Goal: Task Accomplishment & Management: Use online tool/utility

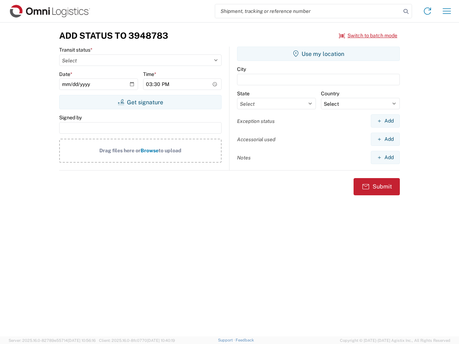
click at [308, 11] on input "search" at bounding box center [308, 11] width 186 height 14
click at [406, 11] on icon at bounding box center [405, 11] width 10 height 10
click at [427, 11] on icon at bounding box center [426, 10] width 11 height 11
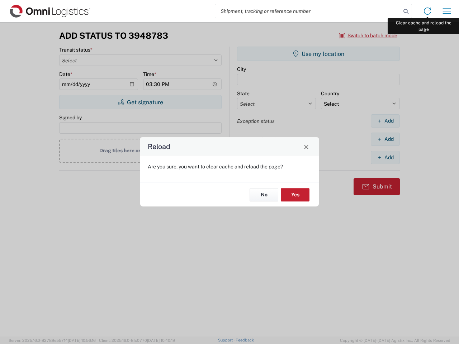
click at [446, 11] on div "Reload Are you sure, you want to clear cache and reload the page? No Yes" at bounding box center [229, 172] width 459 height 344
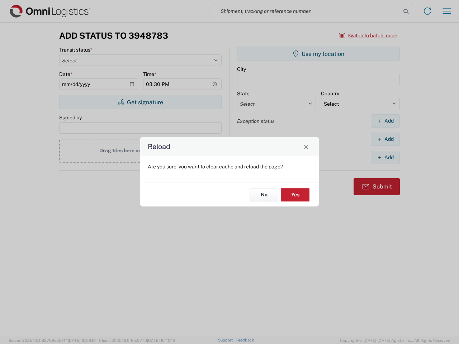
click at [368, 35] on div "Reload Are you sure, you want to clear cache and reload the page? No Yes" at bounding box center [229, 172] width 459 height 344
click at [140, 102] on div "Reload Are you sure, you want to clear cache and reload the page? No Yes" at bounding box center [229, 172] width 459 height 344
click at [318, 54] on div "Reload Are you sure, you want to clear cache and reload the page? No Yes" at bounding box center [229, 172] width 459 height 344
click at [385, 121] on div "Reload Are you sure, you want to clear cache and reload the page? No Yes" at bounding box center [229, 172] width 459 height 344
click at [385, 139] on div "Reload Are you sure, you want to clear cache and reload the page? No Yes" at bounding box center [229, 172] width 459 height 344
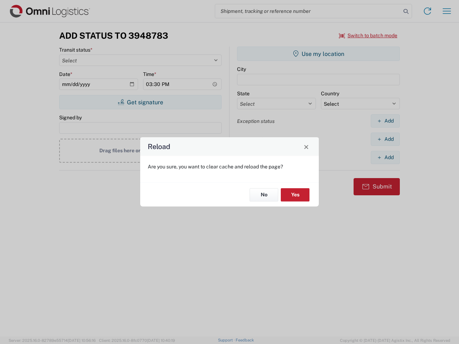
click at [385, 157] on div "Reload Are you sure, you want to clear cache and reload the page? No Yes" at bounding box center [229, 172] width 459 height 344
